Goal: Task Accomplishment & Management: Manage account settings

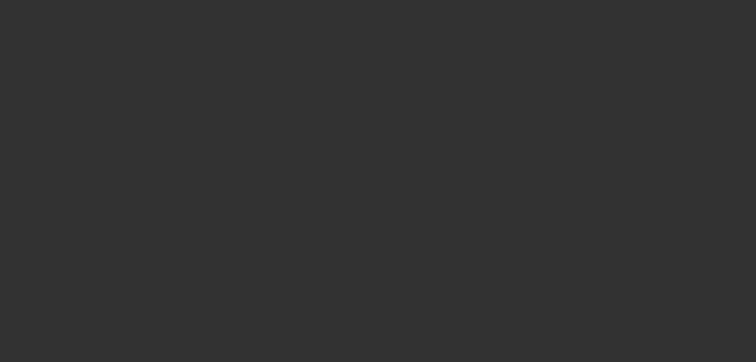
scroll to position [945, 0]
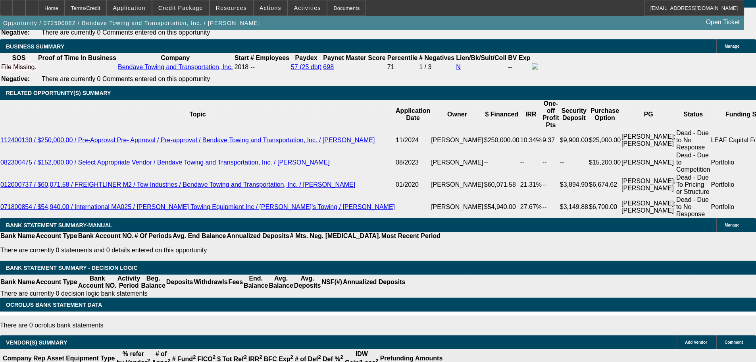
select select "0"
select select "2"
select select "0.1"
select select "4"
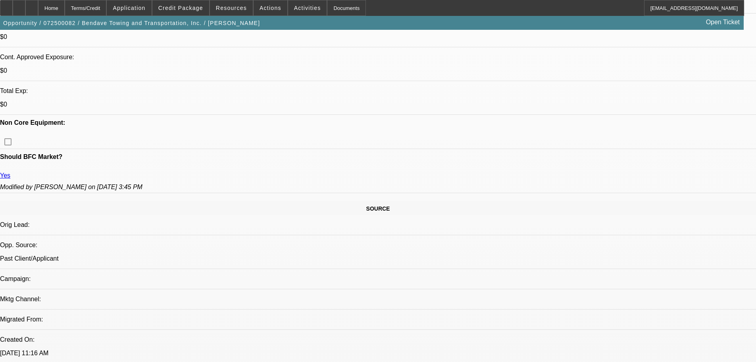
scroll to position [192, 0]
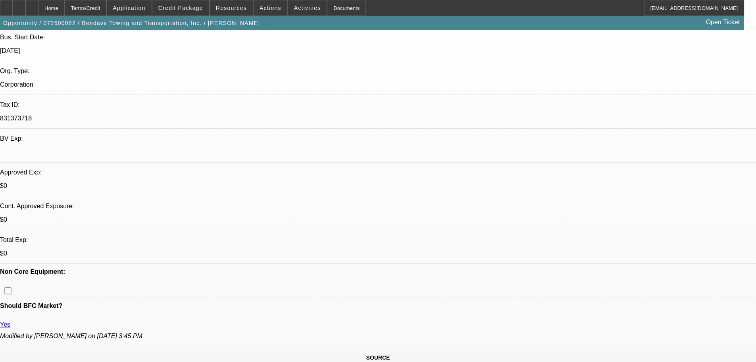
scroll to position [278, 0]
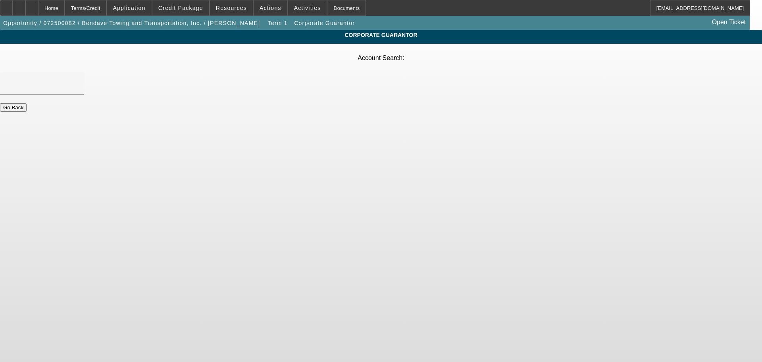
drag, startPoint x: 305, startPoint y: 81, endPoint x: 306, endPoint y: 75, distance: 6.4
click at [84, 94] on div at bounding box center [42, 98] width 84 height 9
click at [78, 79] on input "Account Search" at bounding box center [41, 84] width 71 height 10
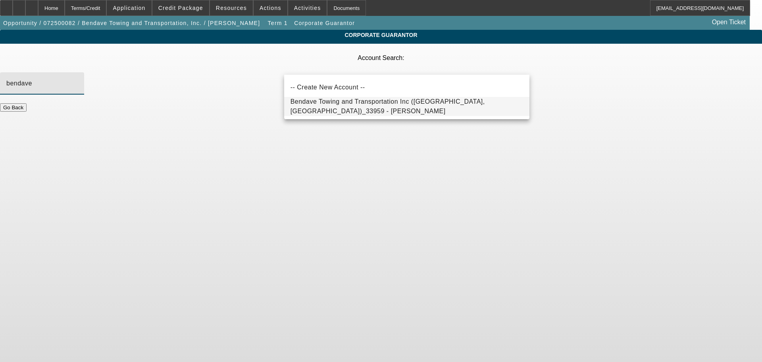
click at [360, 108] on span "Bendave Towing and Transportation Inc (N Richland Hills, TX)_33959 - Gonzalez, …" at bounding box center [388, 106] width 195 height 16
type input "Bendave Towing and Transportation Inc (N Richland Hills, TX)_33959 - Gonzalez, …"
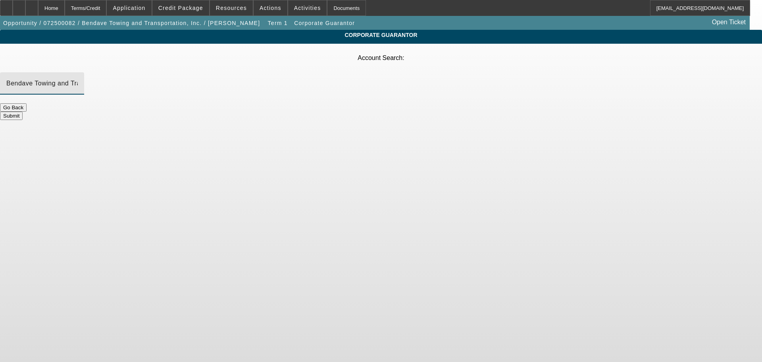
click at [23, 112] on button "Submit" at bounding box center [11, 116] width 23 height 8
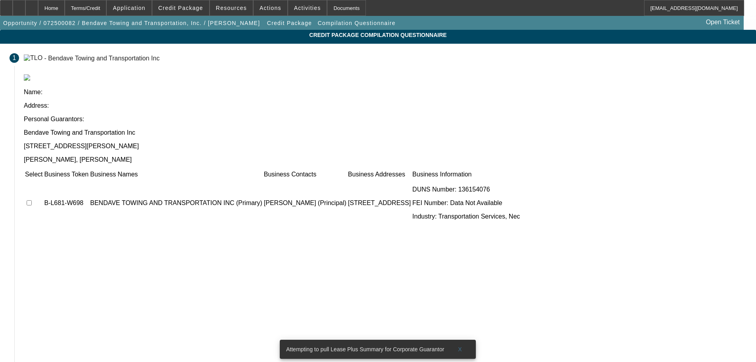
click at [32, 200] on input "checkbox" at bounding box center [29, 202] width 5 height 5
checkbox input "true"
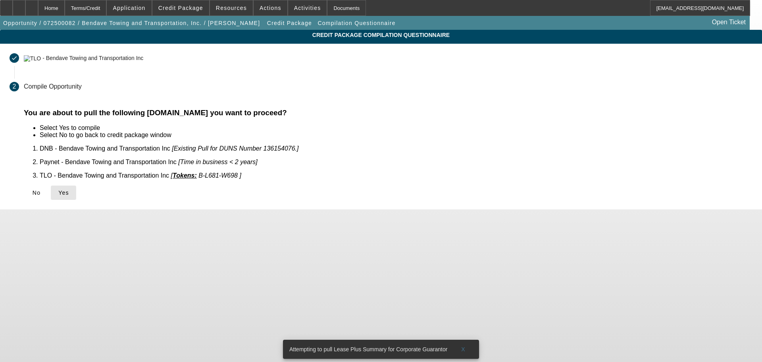
click at [76, 187] on span at bounding box center [63, 192] width 25 height 19
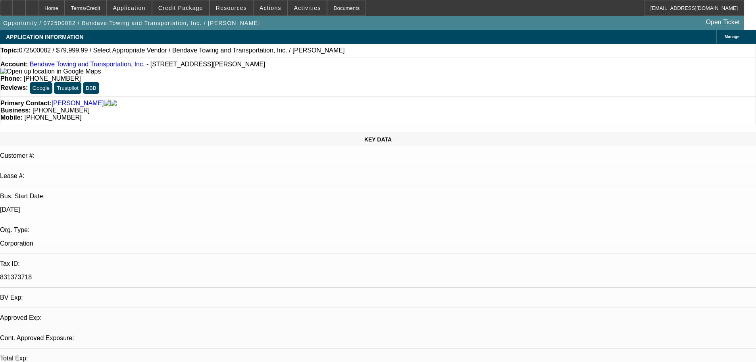
select select "0"
select select "2"
select select "0.1"
select select "4"
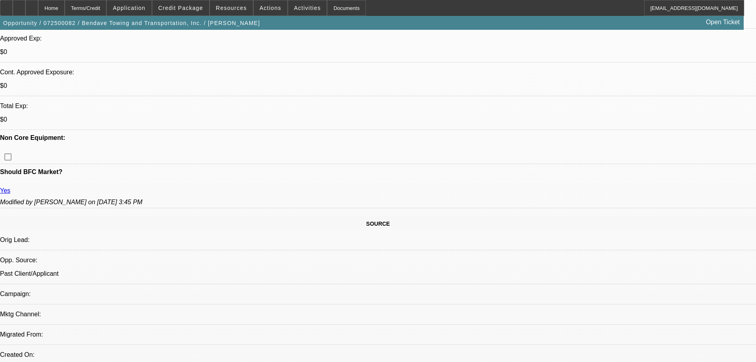
scroll to position [198, 0]
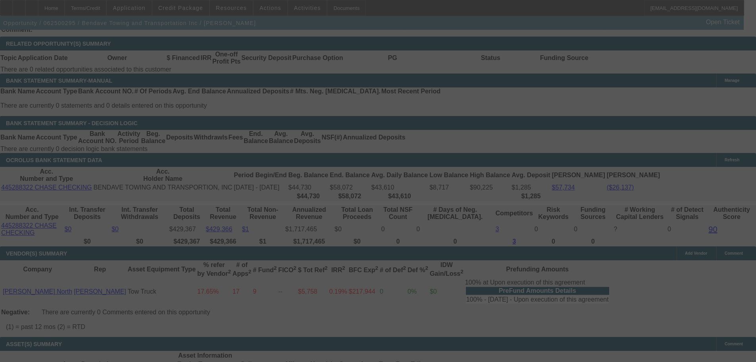
scroll to position [1421, 0]
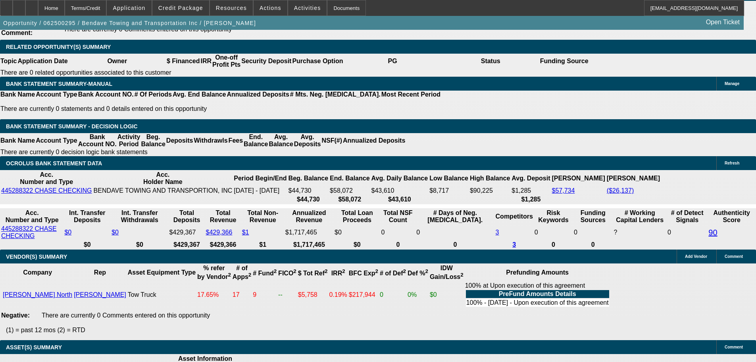
select select "0"
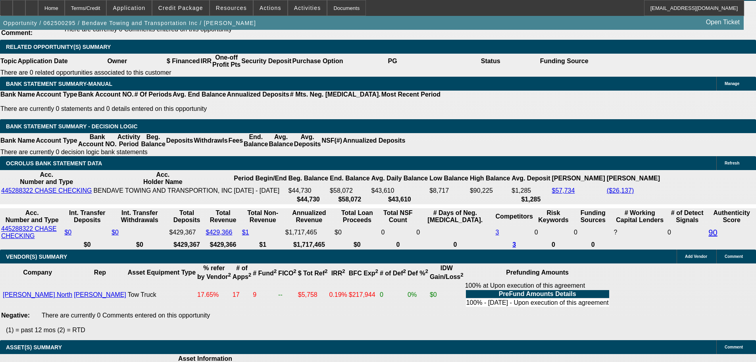
select select "0"
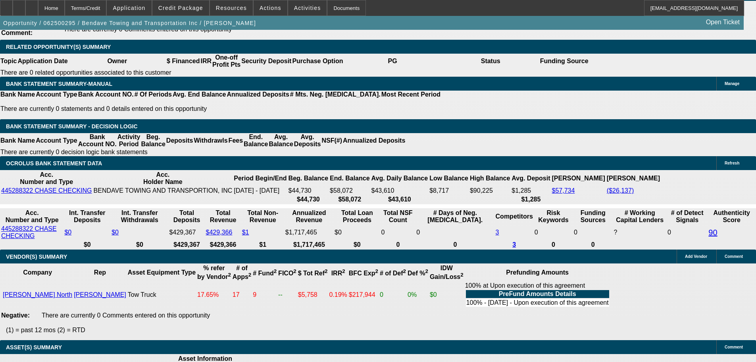
select select "2"
select select "0"
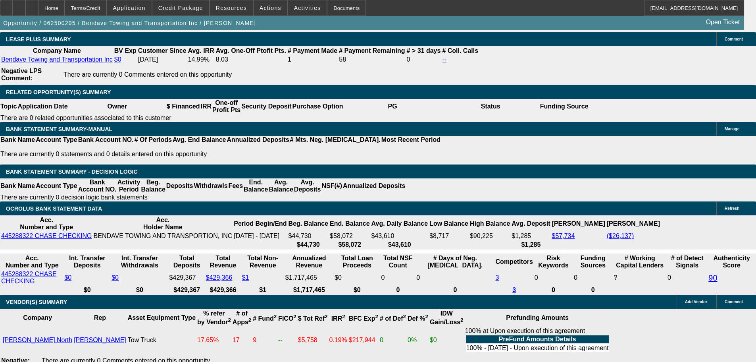
scroll to position [1330, 0]
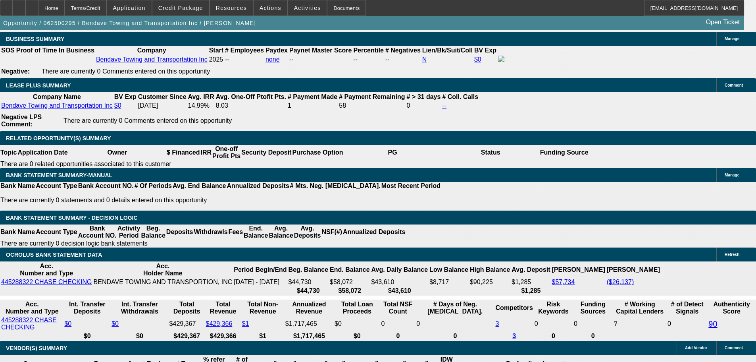
select select "1"
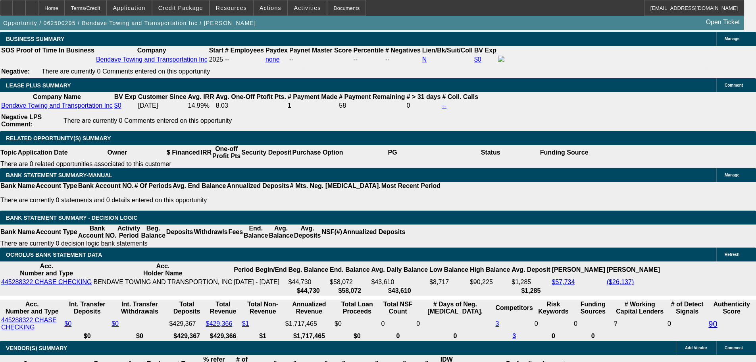
select select "1"
select select "2"
select select "6"
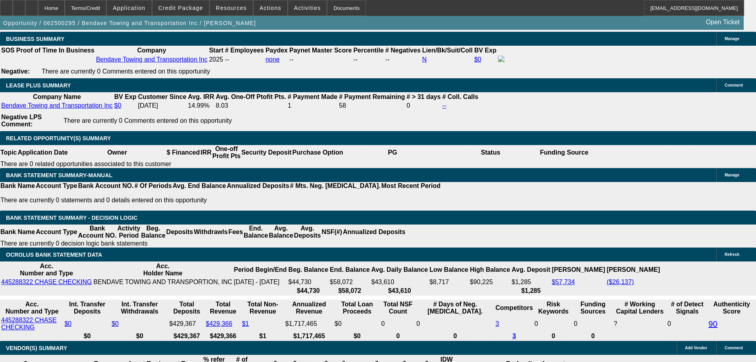
select select "6"
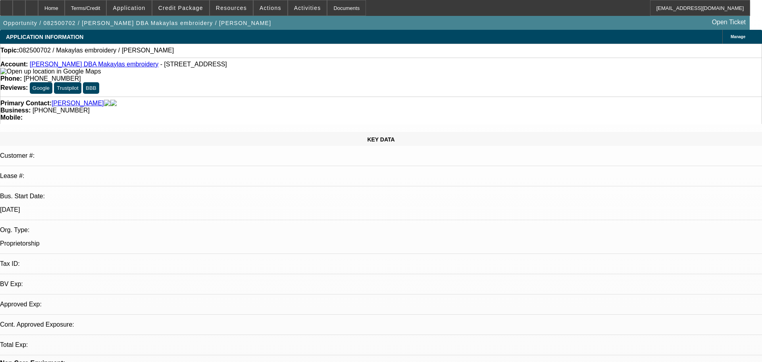
select select "0"
select select "2"
select select "0.1"
select select "4"
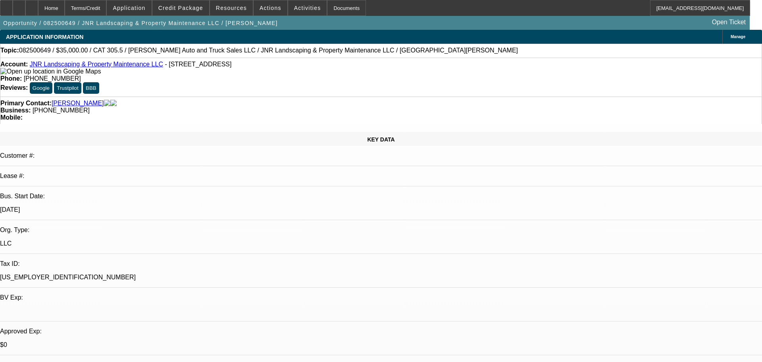
select select "0"
select select "6"
select select "0"
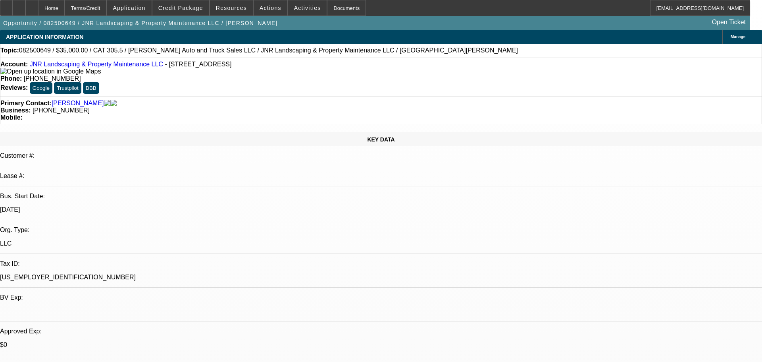
select select "0"
select select "6"
select select "0"
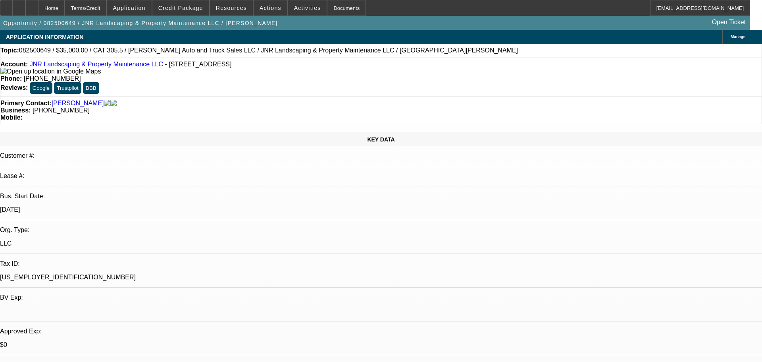
select select "0"
select select "6"
select select "0"
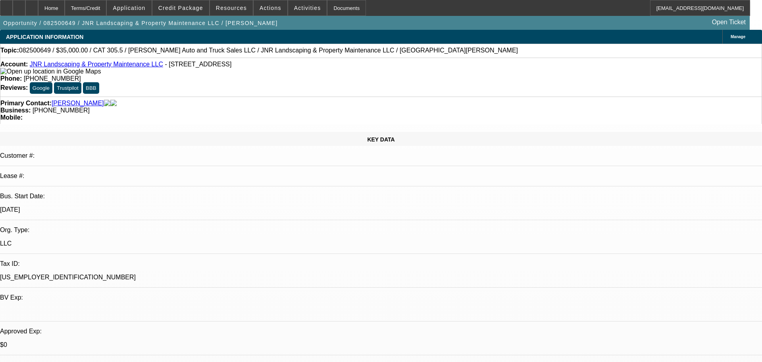
select select "6"
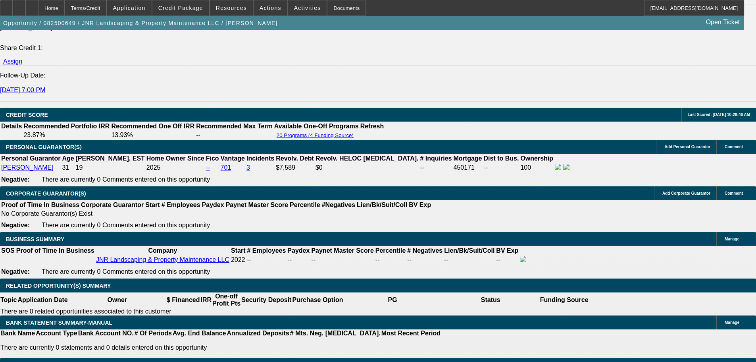
scroll to position [1111, 0]
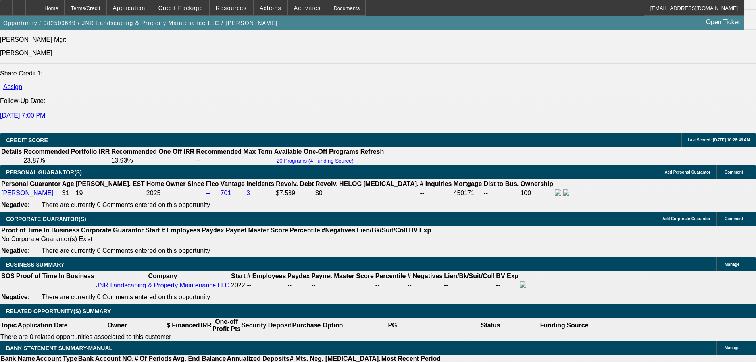
scroll to position [1032, 0]
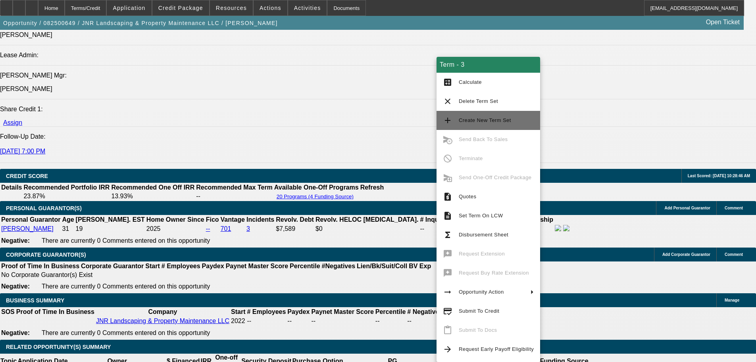
click at [495, 123] on span "Create New Term Set" at bounding box center [496, 121] width 75 height 10
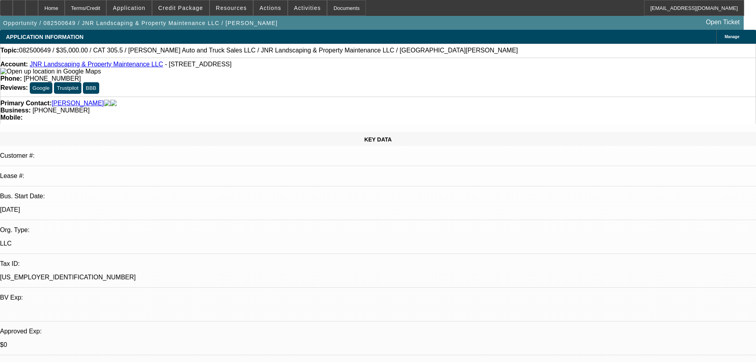
select select "0"
select select "6"
select select "0"
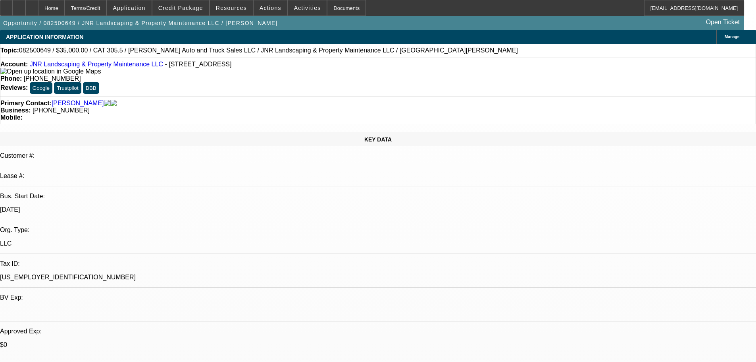
select select "0"
select select "6"
select select "0"
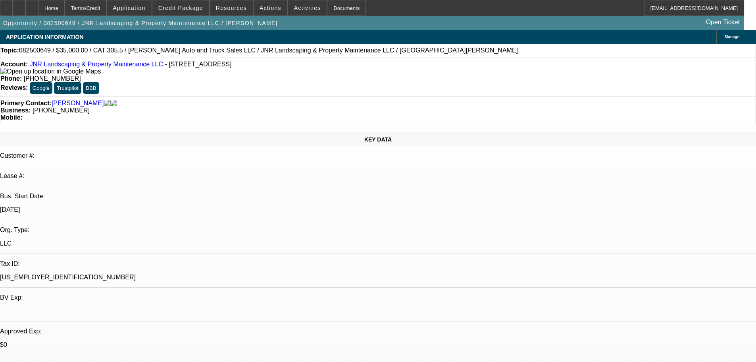
select select "0"
select select "6"
select select "0"
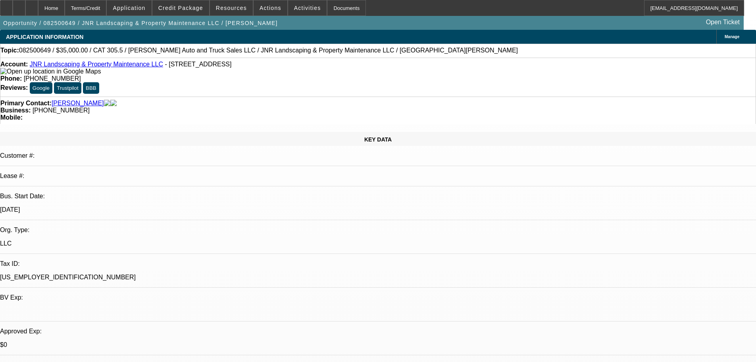
select select "6"
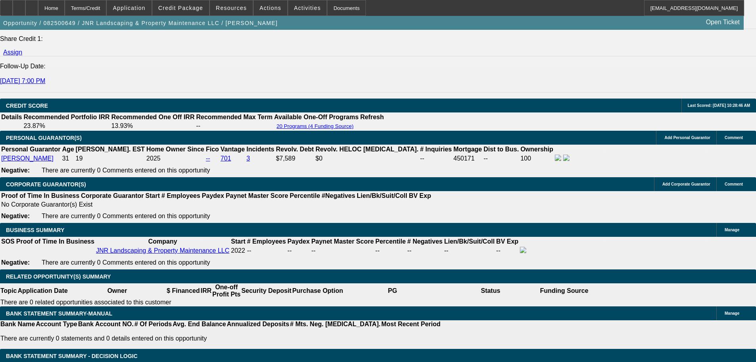
scroll to position [1151, 0]
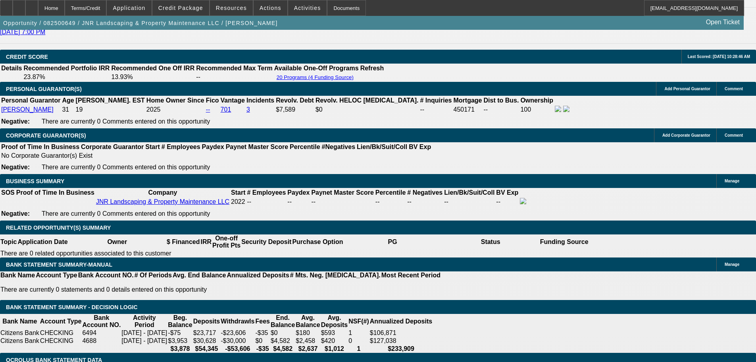
type input "0"
drag, startPoint x: 130, startPoint y: 171, endPoint x: 171, endPoint y: 173, distance: 41.3
type input "UNKNOWN"
type input "$3,500.00"
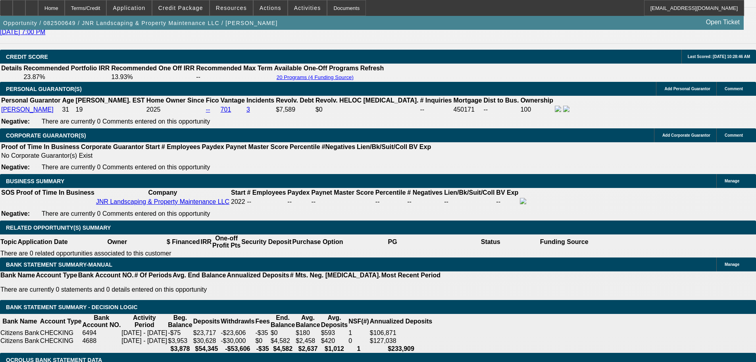
drag, startPoint x: 173, startPoint y: 163, endPoint x: 198, endPoint y: 162, distance: 25.1
type input "1"
type input "$598.28"
type input "16"
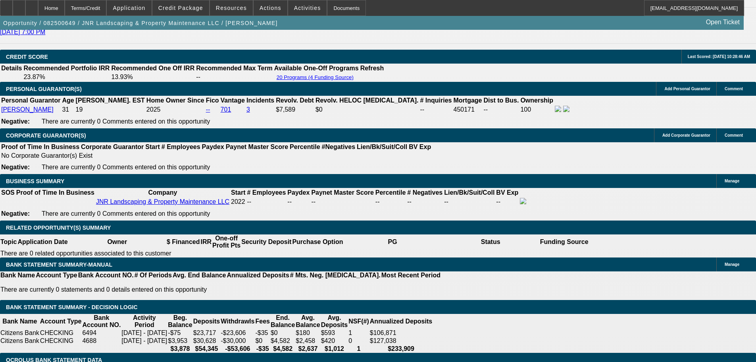
type input "$851.13"
type input "16"
drag, startPoint x: 121, startPoint y: 158, endPoint x: 180, endPoint y: 160, distance: 59.2
type input "85"
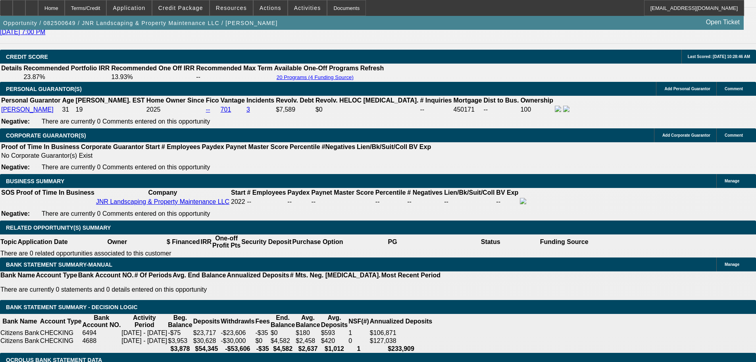
type input "850"
type input "15.9"
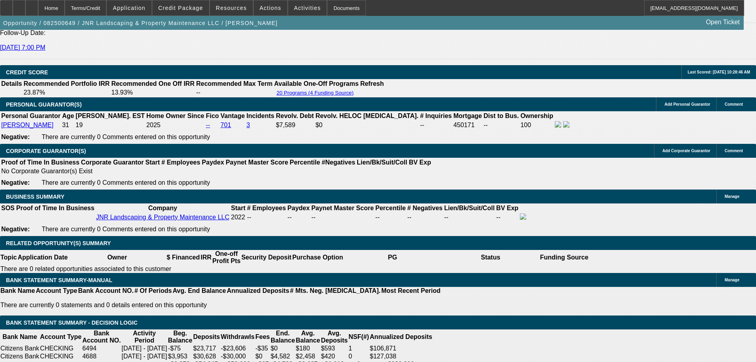
scroll to position [1111, 0]
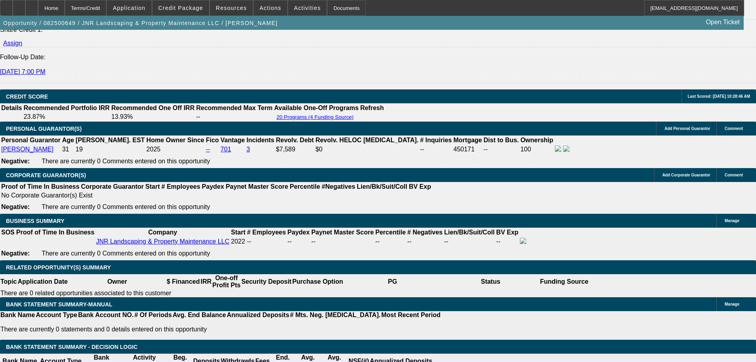
type input "$850.00"
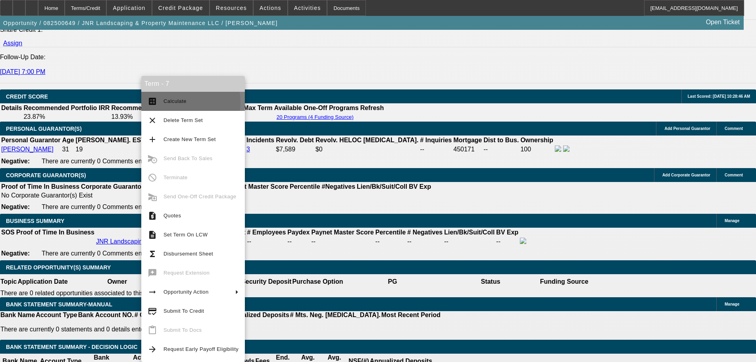
click at [174, 102] on span "Calculate" at bounding box center [175, 101] width 23 height 6
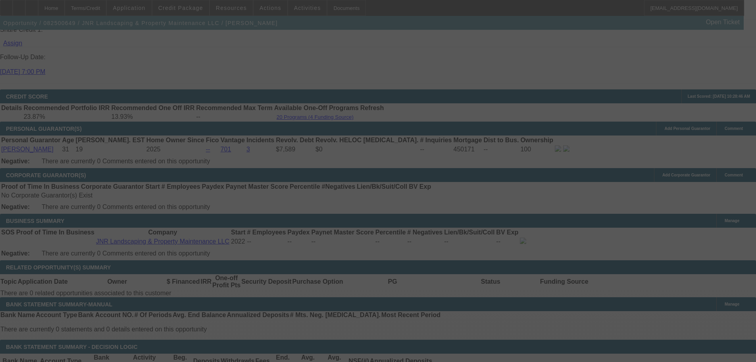
select select "0"
select select "6"
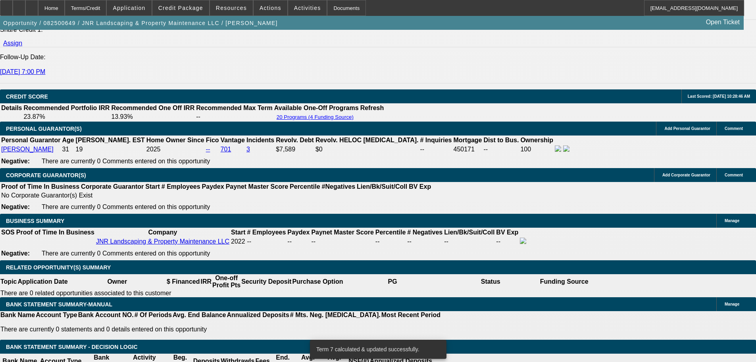
scroll to position [1102, 0]
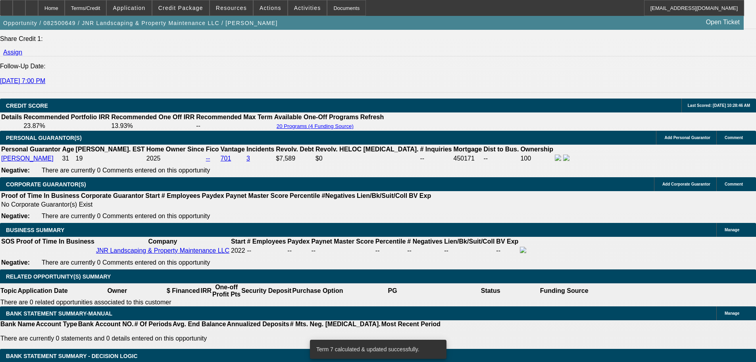
drag, startPoint x: 168, startPoint y: 208, endPoint x: 174, endPoint y: 210, distance: 6.3
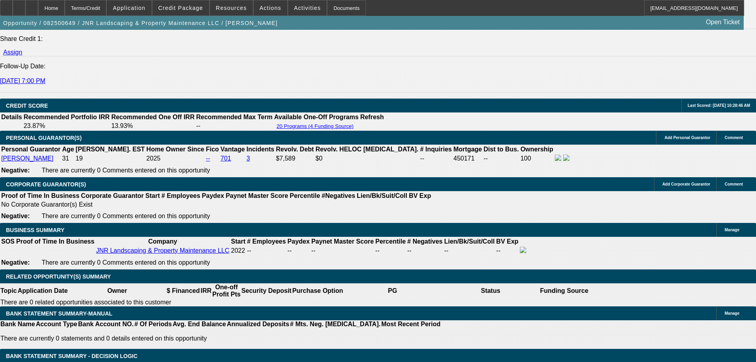
drag, startPoint x: 121, startPoint y: 210, endPoint x: 164, endPoint y: 214, distance: 43.1
type input "875"
type input "17.3"
type input "UNKNOWN"
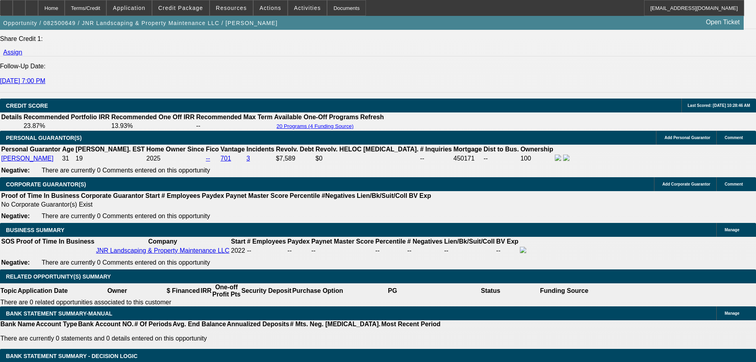
type input "$875.00"
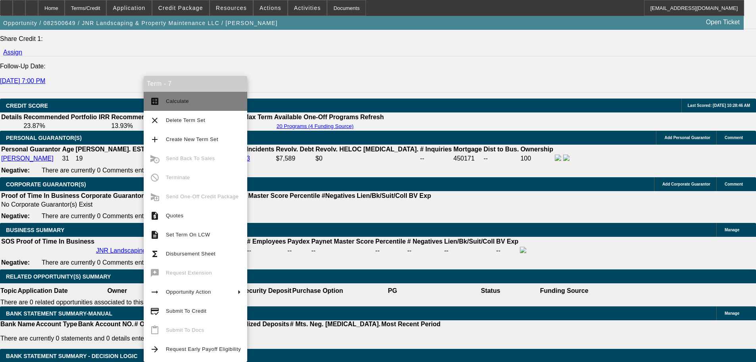
click at [177, 102] on span "Calculate" at bounding box center [177, 101] width 23 height 6
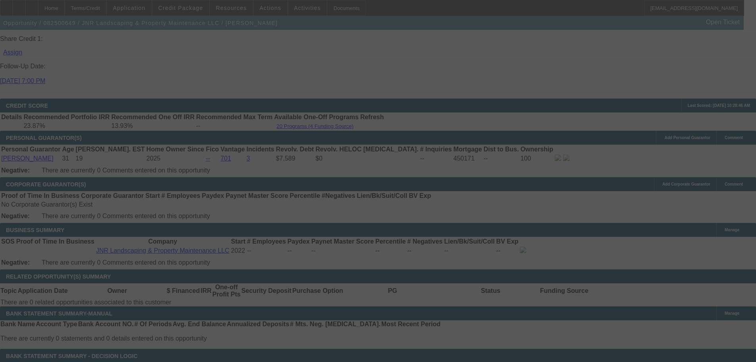
select select "0"
select select "6"
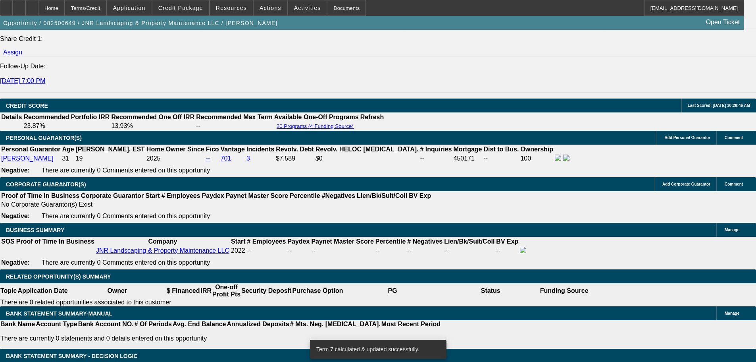
drag, startPoint x: 121, startPoint y: 208, endPoint x: 171, endPoint y: 216, distance: 50.8
type input "92"
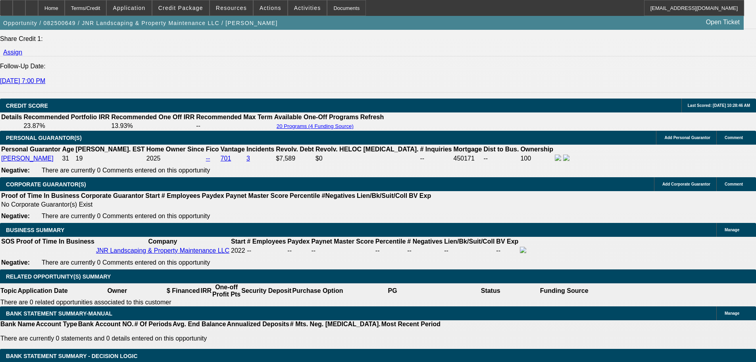
type input "UNKNOWN"
type input "925"
type input "19.9"
type input "$925.00"
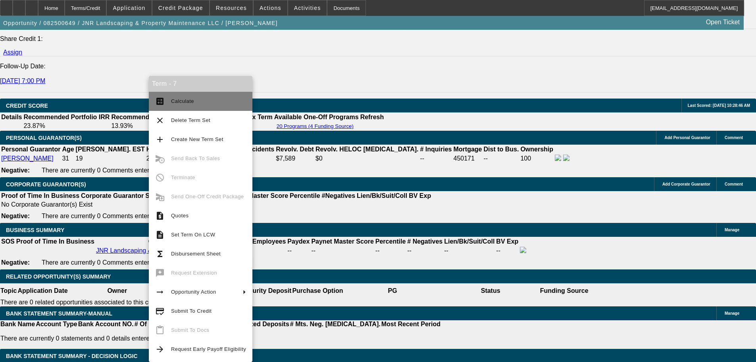
click at [179, 103] on span "Calculate" at bounding box center [182, 101] width 23 height 6
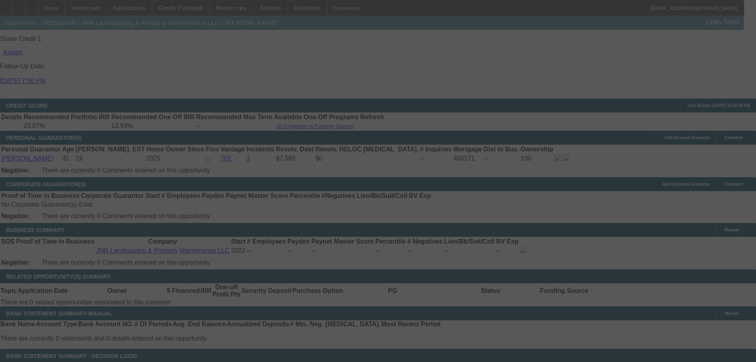
select select "0"
select select "6"
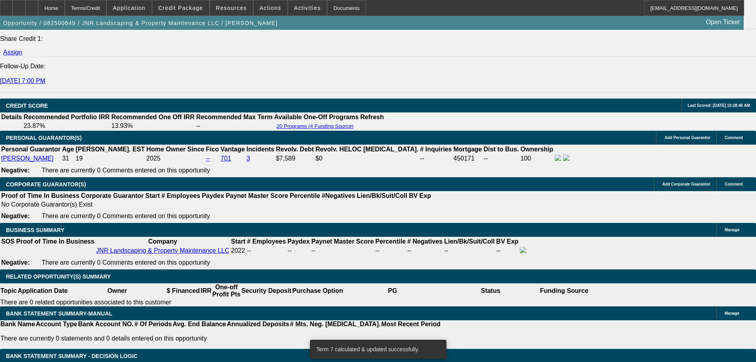
drag, startPoint x: 121, startPoint y: 208, endPoint x: 189, endPoint y: 208, distance: 68.3
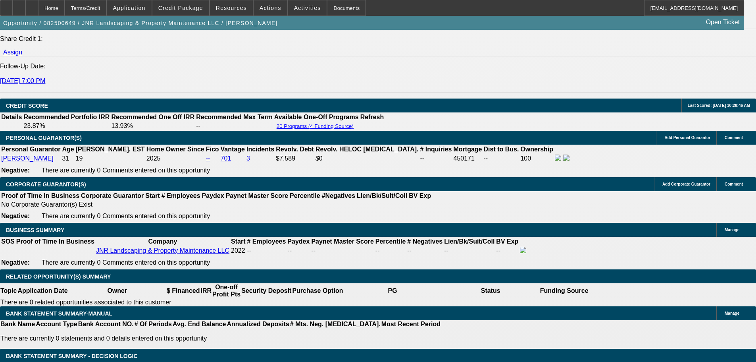
type input "94"
type input "UNKNOWN"
type input "945"
type input "20.9"
type input "$945.00"
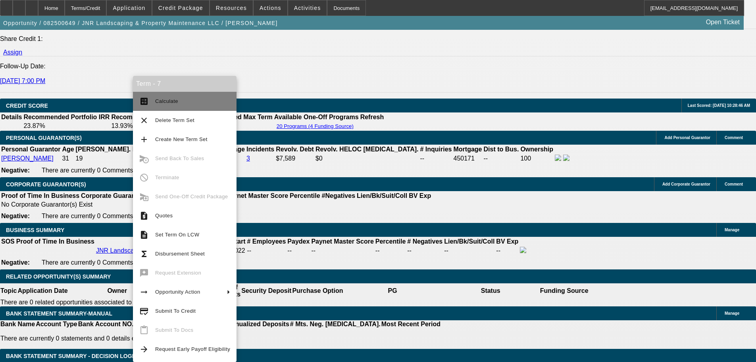
click at [173, 104] on span "Calculate" at bounding box center [192, 101] width 75 height 10
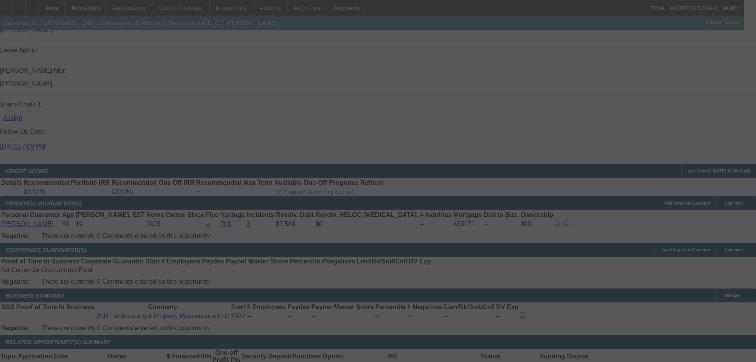
scroll to position [1023, 0]
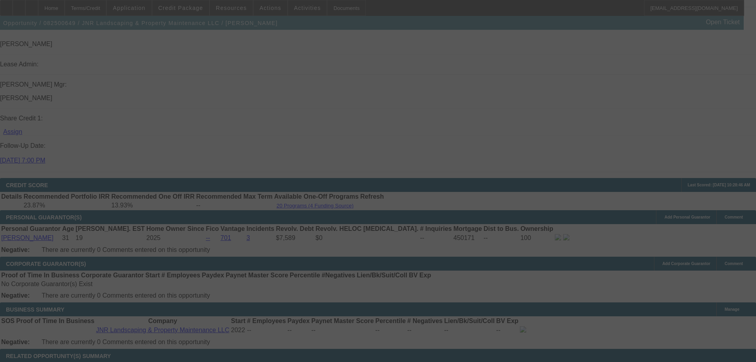
select select "0"
select select "6"
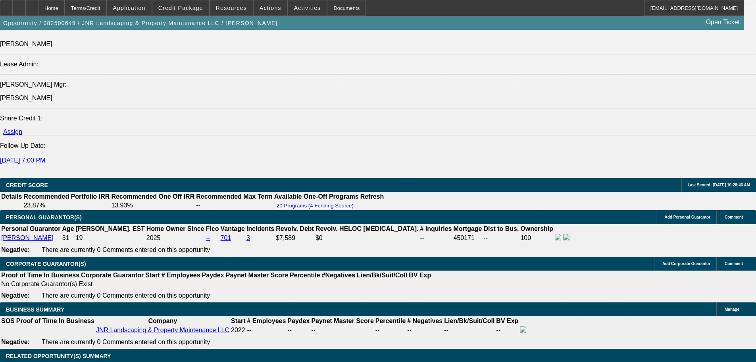
select select "0"
select select "6"
select select "0"
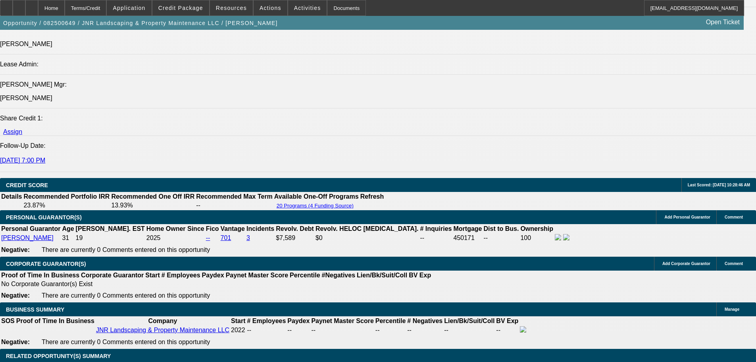
select select "0"
select select "6"
select select "0"
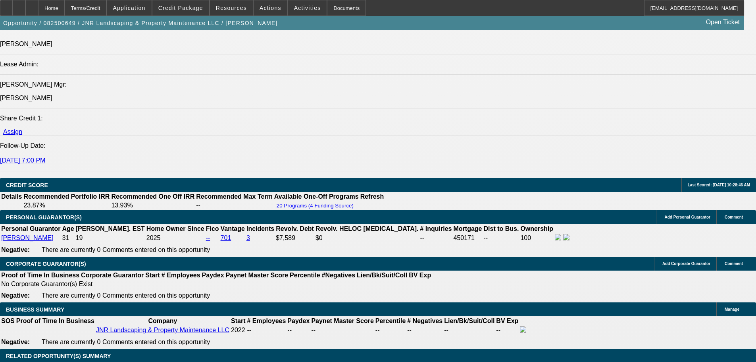
select select "0"
select select "6"
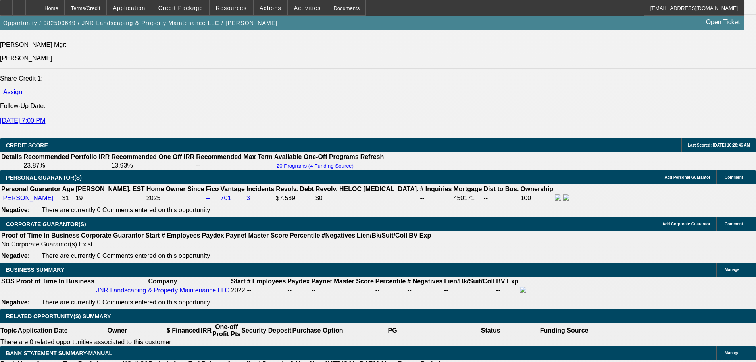
scroll to position [983, 0]
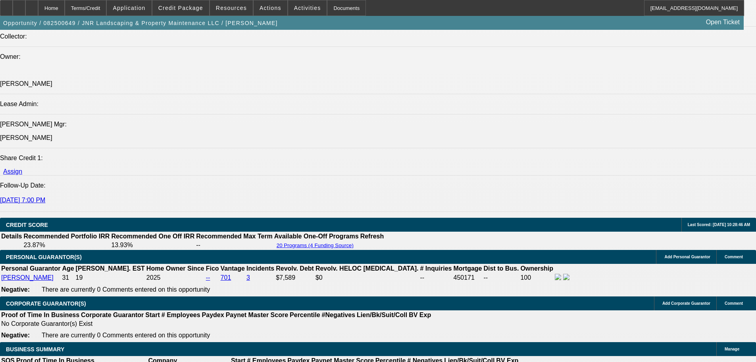
select select "0"
select select "6"
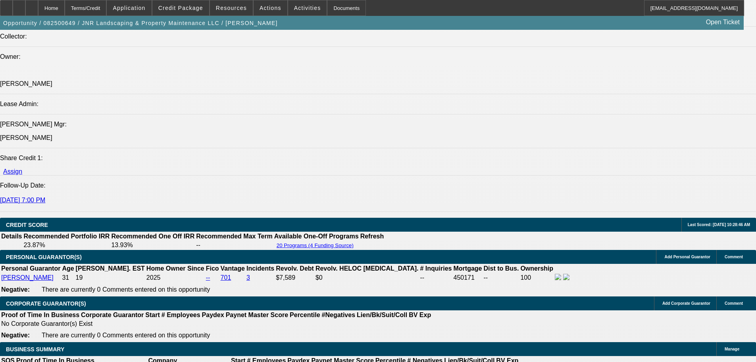
select select "0"
select select "6"
select select "0"
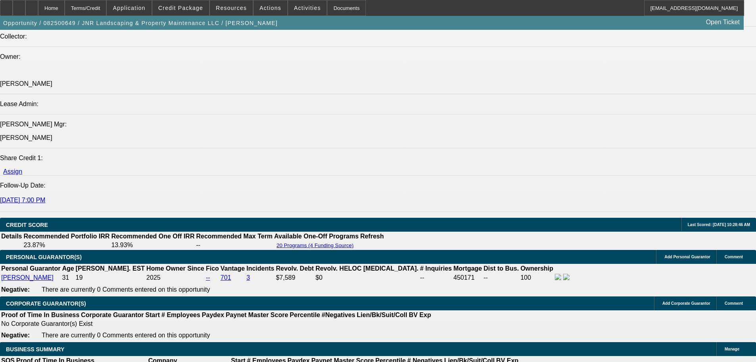
select select "0"
select select "6"
select select "0"
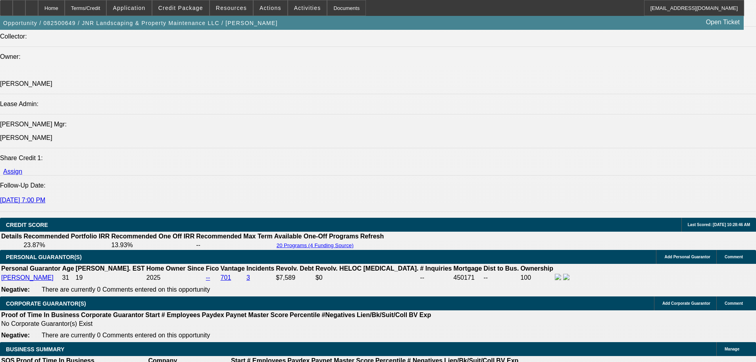
select select "0"
select select "6"
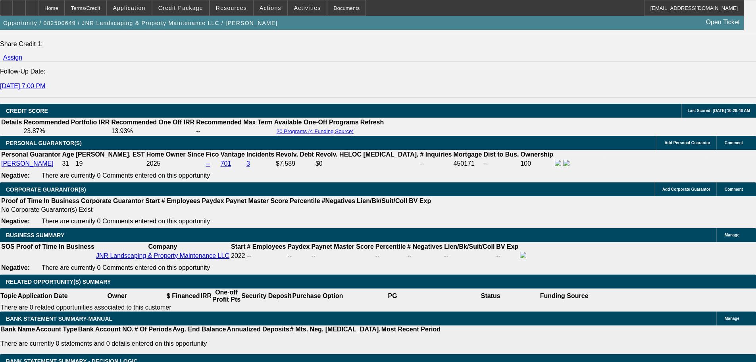
scroll to position [1063, 0]
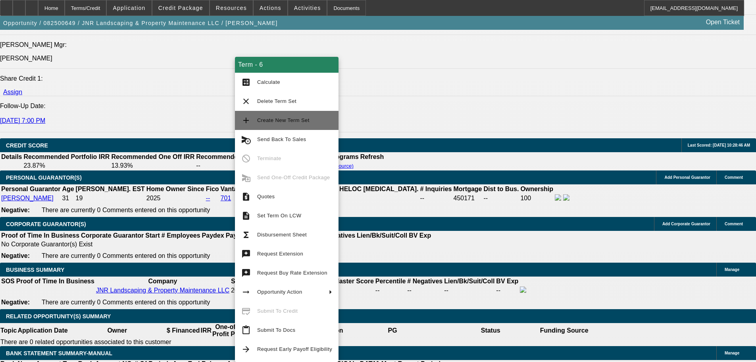
click at [299, 123] on span "Create New Term Set" at bounding box center [294, 121] width 75 height 10
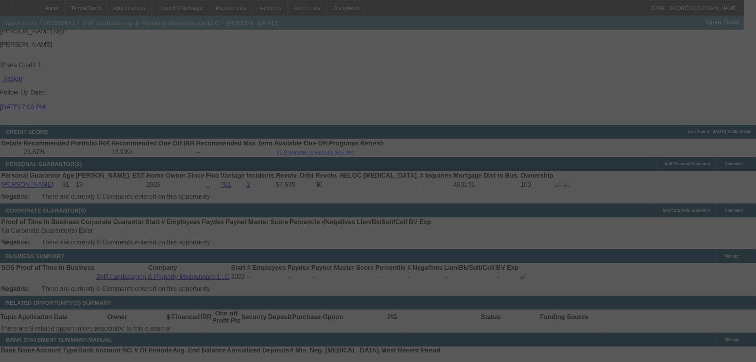
scroll to position [1062, 0]
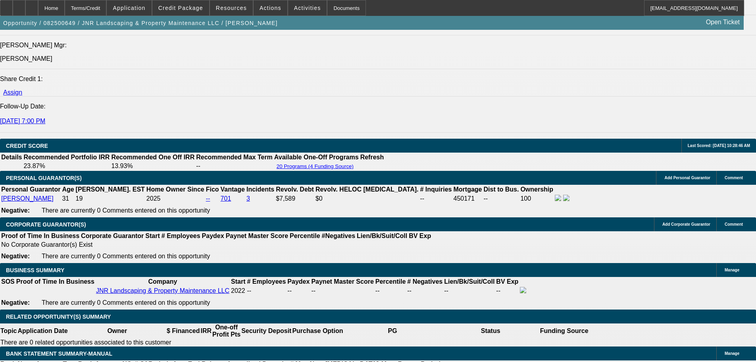
select select "0"
select select "6"
select select "0"
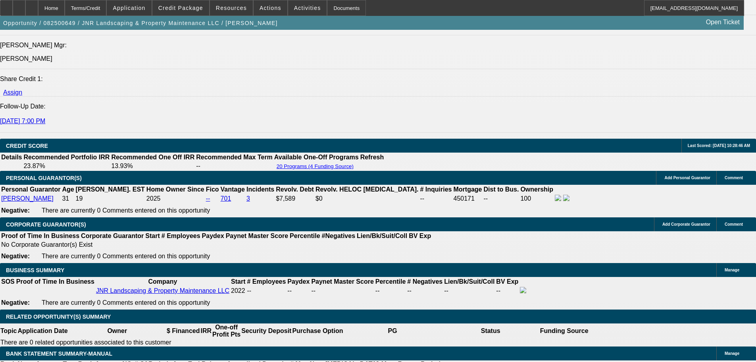
select select "0"
select select "6"
select select "0"
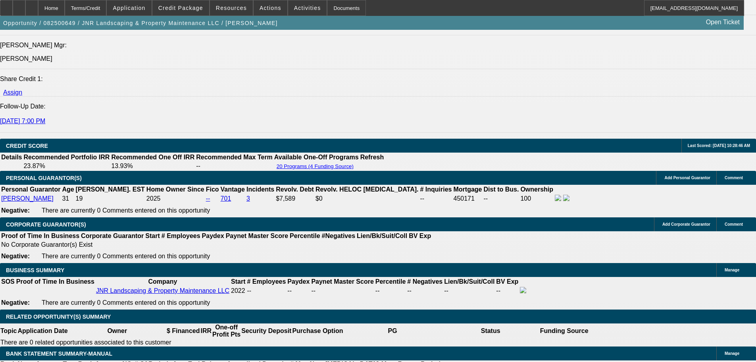
select select "0"
select select "6"
select select "0"
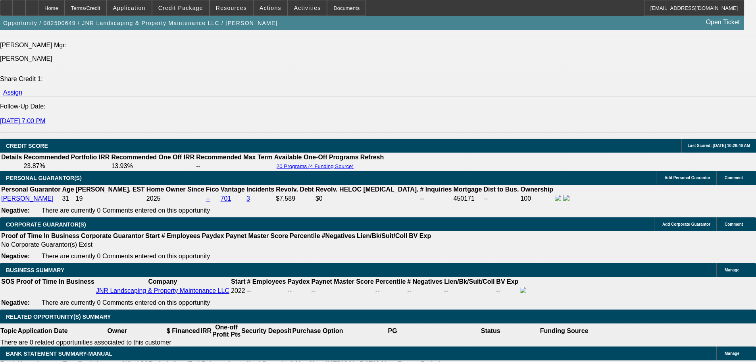
select select "6"
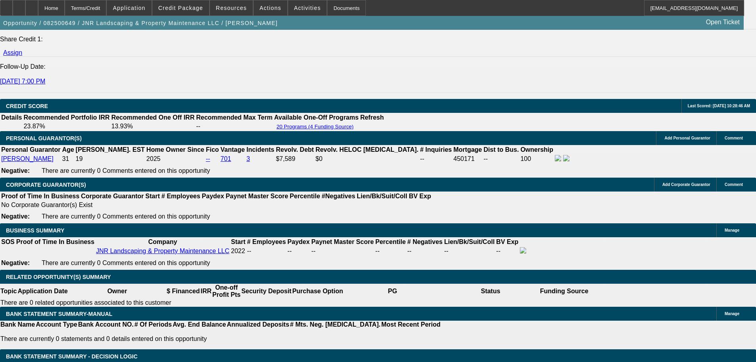
drag, startPoint x: 124, startPoint y: 220, endPoint x: 162, endPoint y: 221, distance: 37.7
type input "3"
type input "UNKNOWN"
type input "3500"
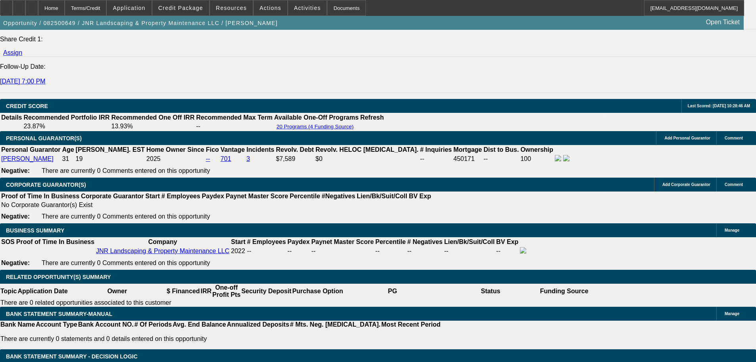
type input "1065.06"
type input "$3,500.00"
drag, startPoint x: 117, startPoint y: 210, endPoint x: 184, endPoint y: 208, distance: 66.3
type input "104"
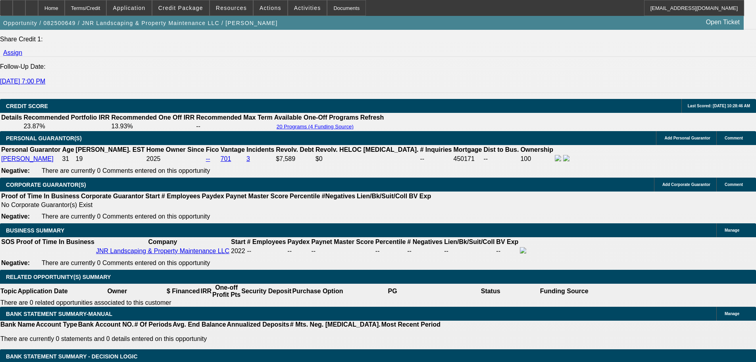
type input "1045"
type input "18.9"
type input "$1,045.00"
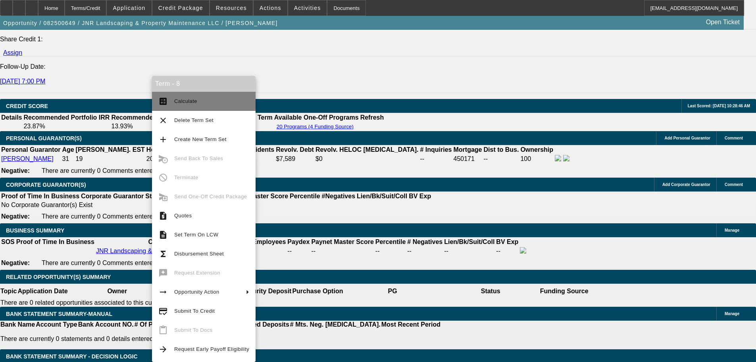
click at [191, 102] on span "Calculate" at bounding box center [185, 101] width 23 height 6
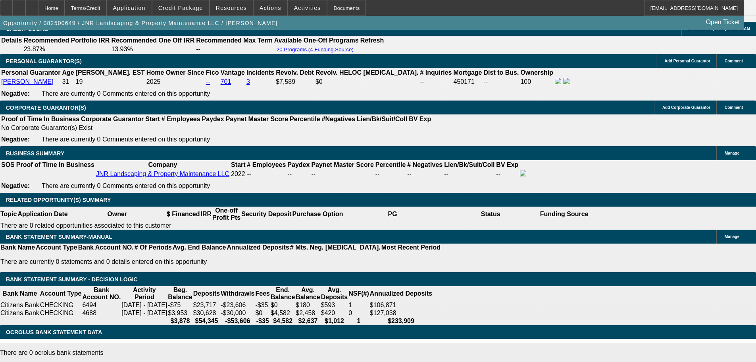
scroll to position [1181, 0]
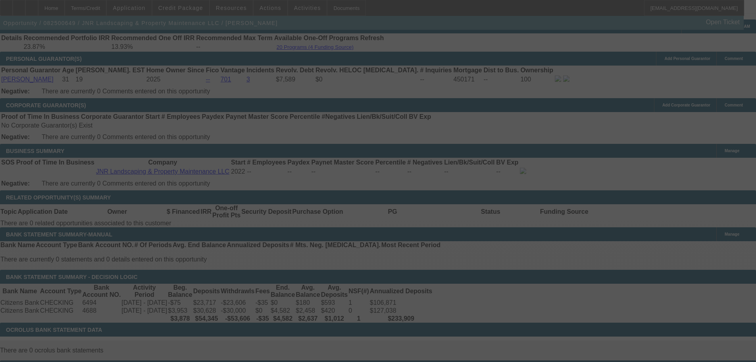
select select "0"
select select "6"
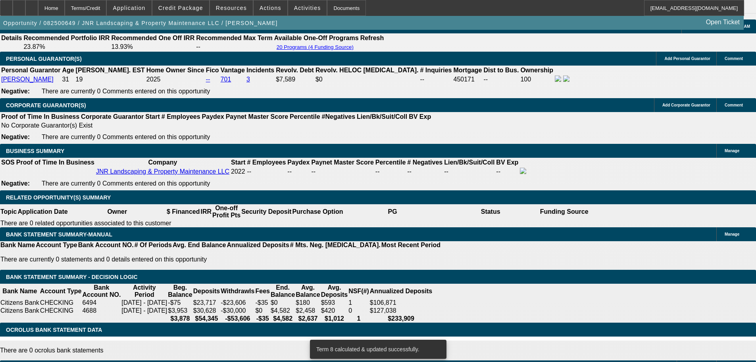
drag, startPoint x: 117, startPoint y: 130, endPoint x: 191, endPoint y: 133, distance: 73.9
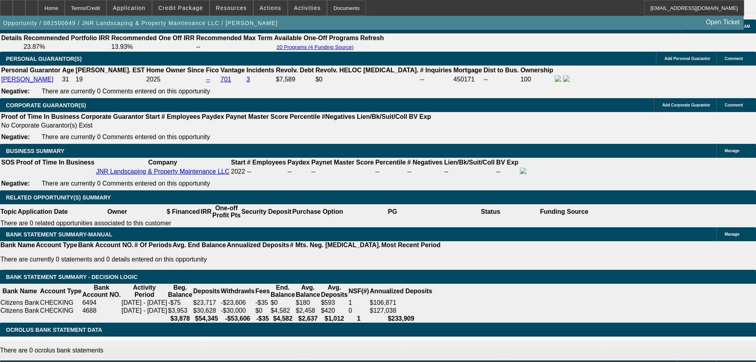
type input "10"
type input "UNKNOWN"
type input "1065"
type input "20"
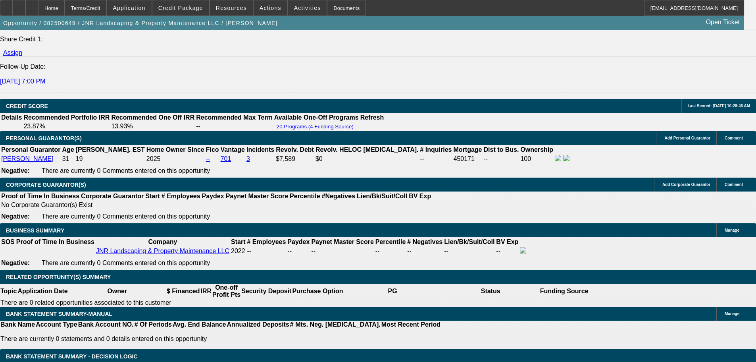
type input "$1,065.00"
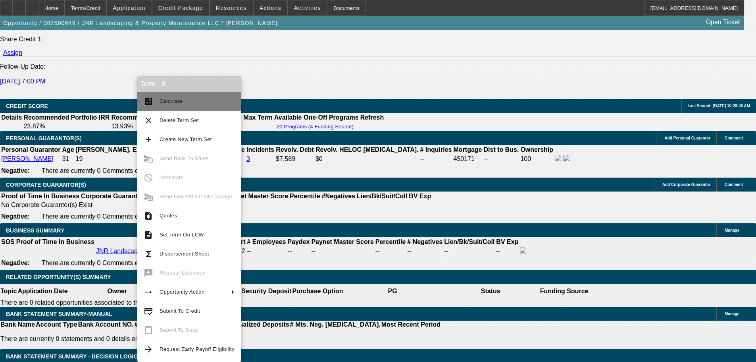
click at [169, 103] on span "Calculate" at bounding box center [171, 101] width 23 height 6
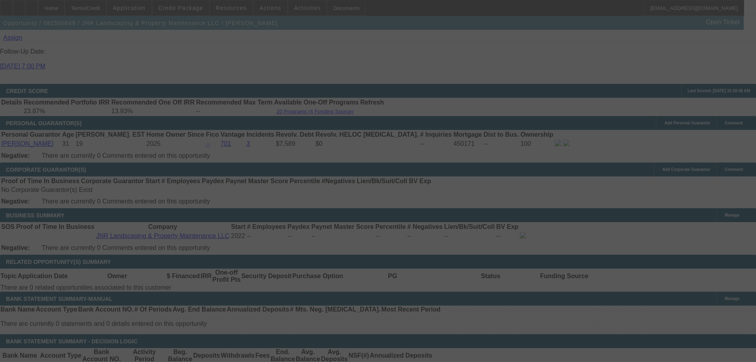
select select "0"
select select "6"
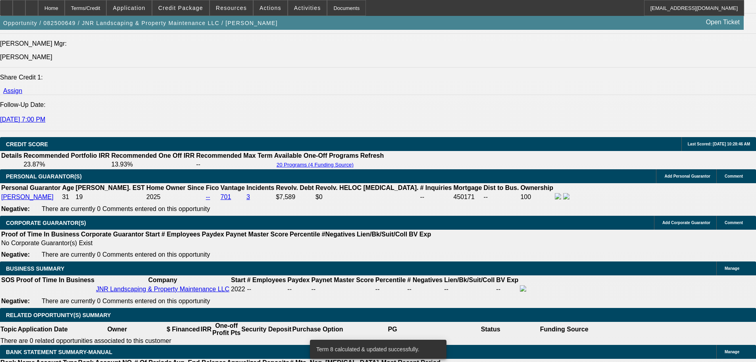
scroll to position [1062, 0]
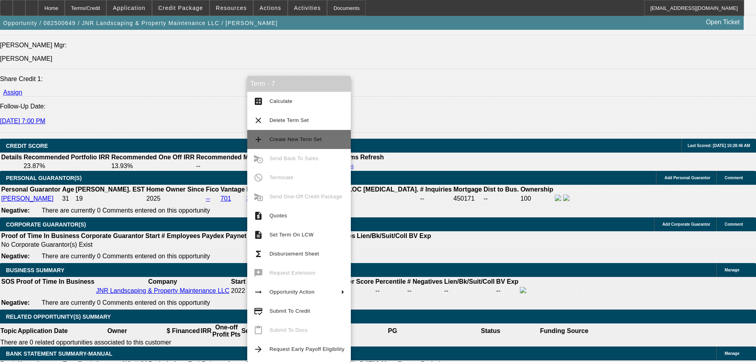
click at [300, 144] on button "add Create New Term Set" at bounding box center [299, 139] width 104 height 19
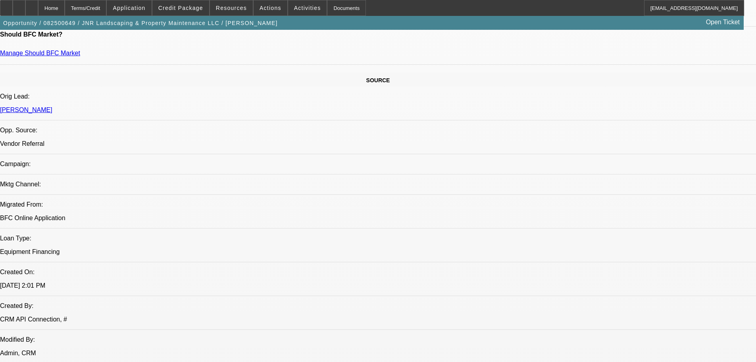
select select "0"
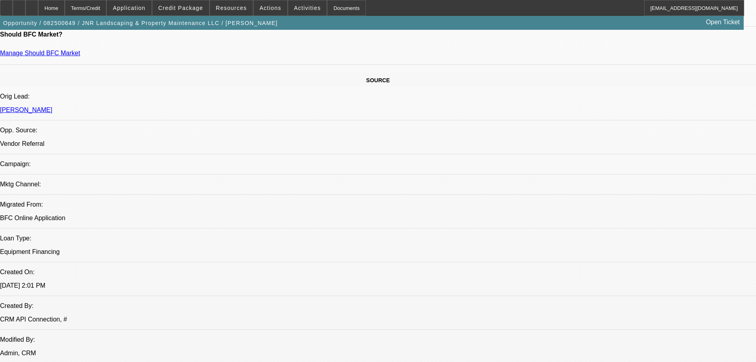
select select "0"
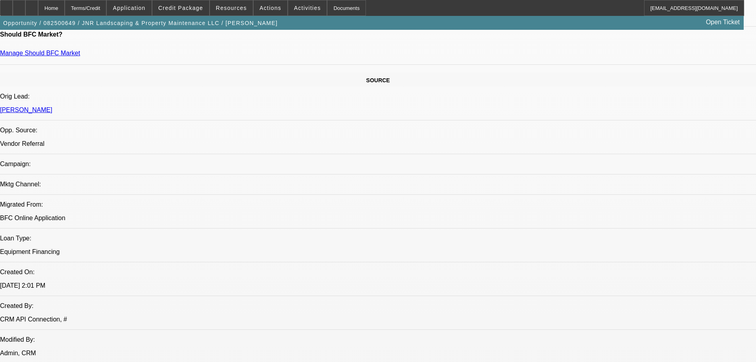
select select "0"
select select "1"
select select "6"
select select "1"
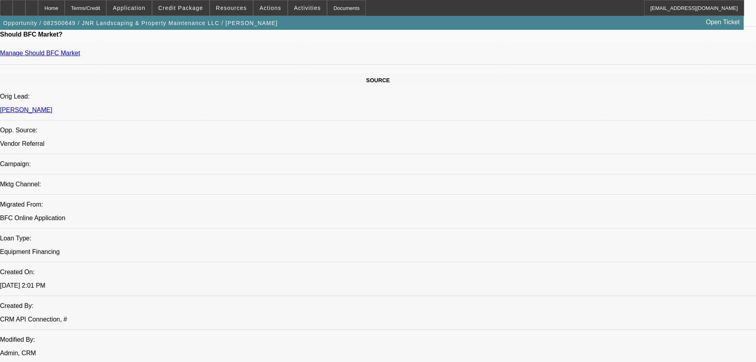
select select "6"
select select "1"
select select "6"
select select "1"
select select "6"
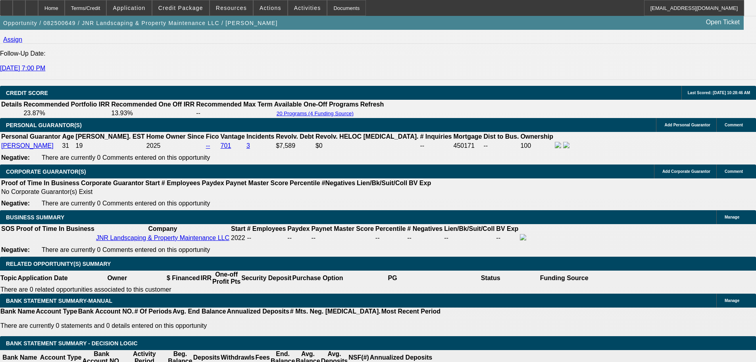
scroll to position [1111, 0]
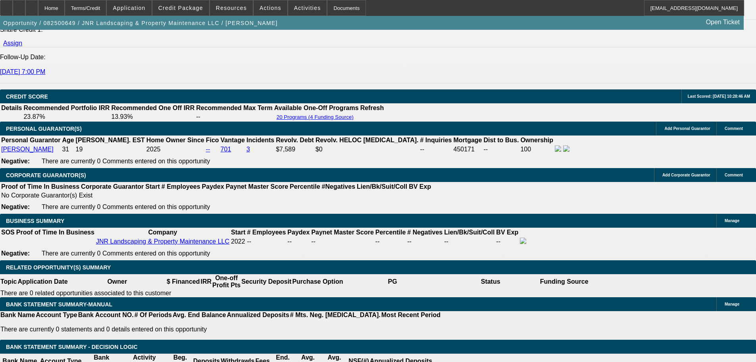
drag, startPoint x: 116, startPoint y: 210, endPoint x: 188, endPoint y: 210, distance: 72.2
type input "$3,500.00"
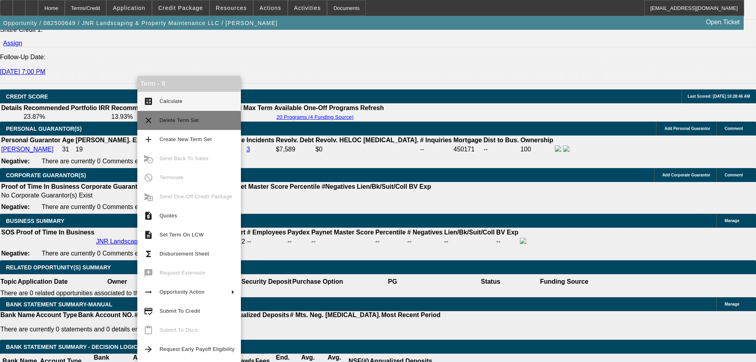
click at [187, 120] on span "Delete Term Set" at bounding box center [179, 120] width 39 height 6
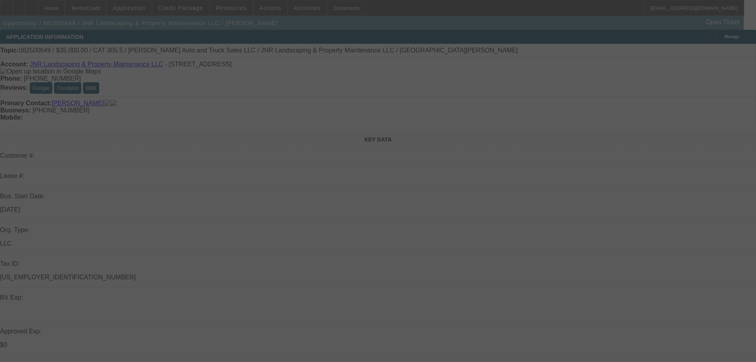
select select "0"
select select "6"
select select "0"
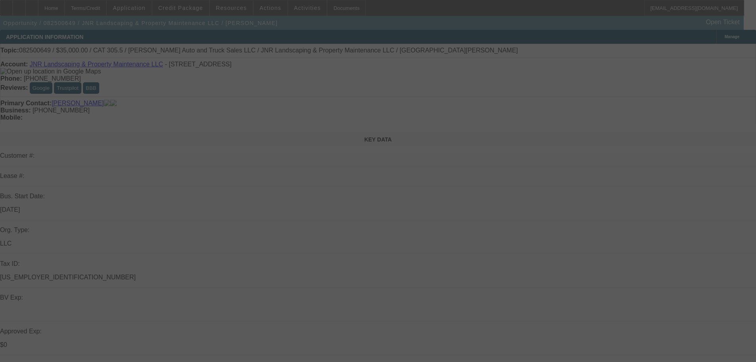
select select "0"
select select "6"
select select "0"
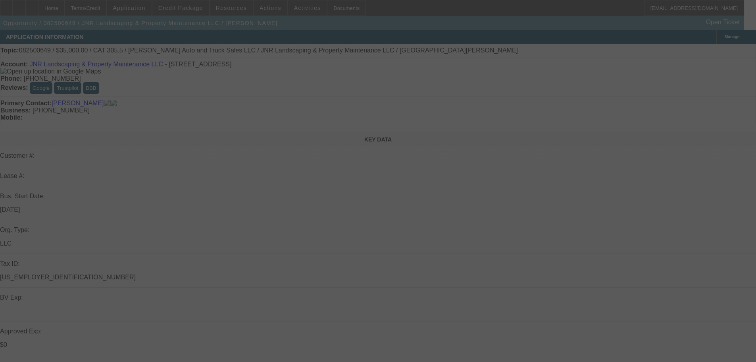
select select "0"
select select "6"
select select "0"
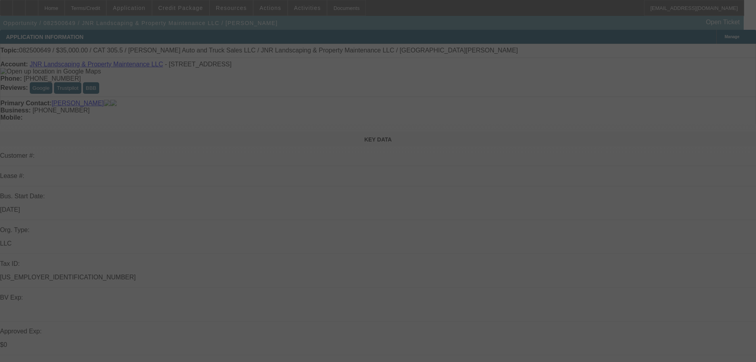
select select "6"
